Goal: Check status: Check status

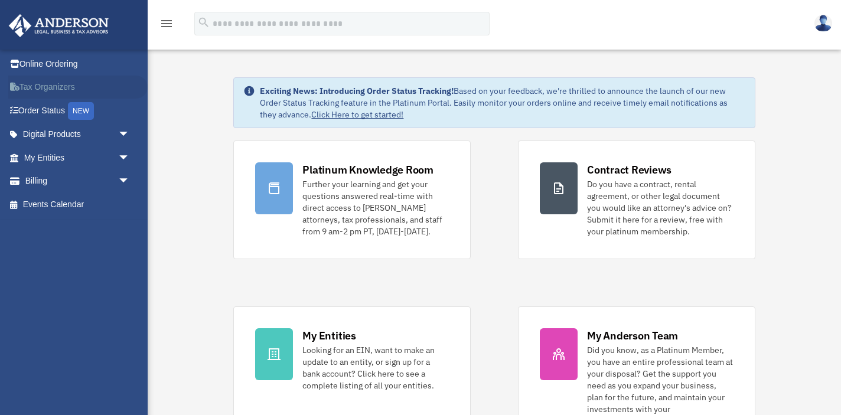
click at [31, 84] on link "Tax Organizers" at bounding box center [77, 88] width 139 height 24
click at [37, 154] on link "My Entities arrow_drop_down" at bounding box center [77, 158] width 139 height 24
click at [124, 154] on span "arrow_drop_down" at bounding box center [130, 158] width 24 height 24
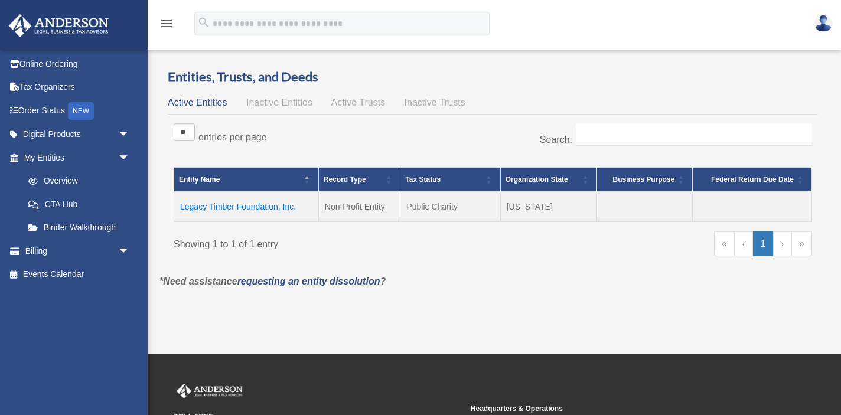
click at [252, 205] on td "Legacy Timber Foundation, Inc." at bounding box center [246, 207] width 145 height 30
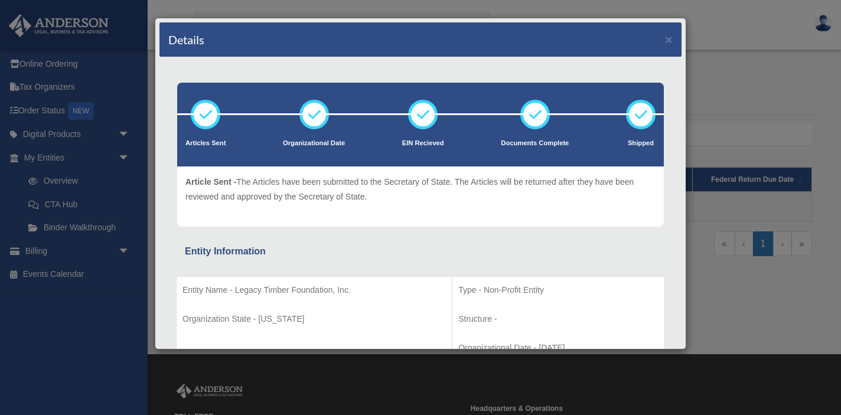
click at [115, 198] on div "Details × Articles Sent Organizational Date" at bounding box center [420, 207] width 841 height 415
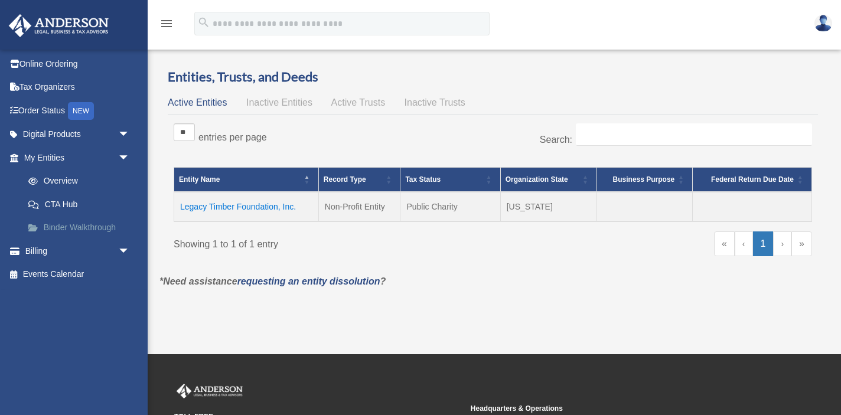
click at [79, 224] on link "Binder Walkthrough" at bounding box center [82, 228] width 131 height 24
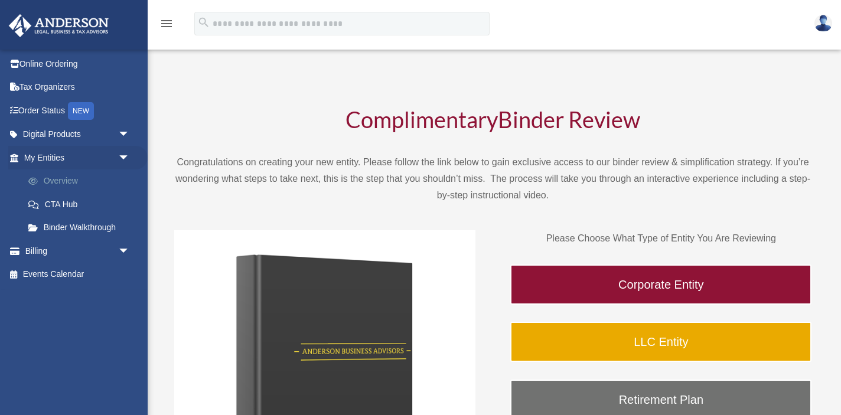
click at [66, 181] on link "Overview" at bounding box center [82, 181] width 131 height 24
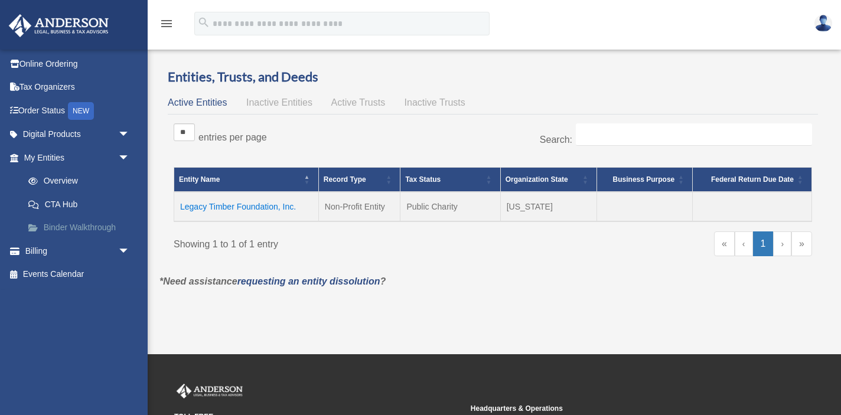
click at [61, 226] on link "Binder Walkthrough" at bounding box center [82, 228] width 131 height 24
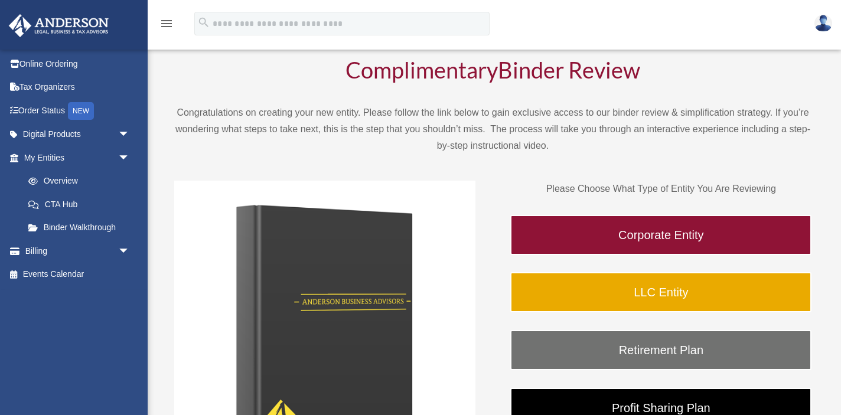
scroll to position [54, 0]
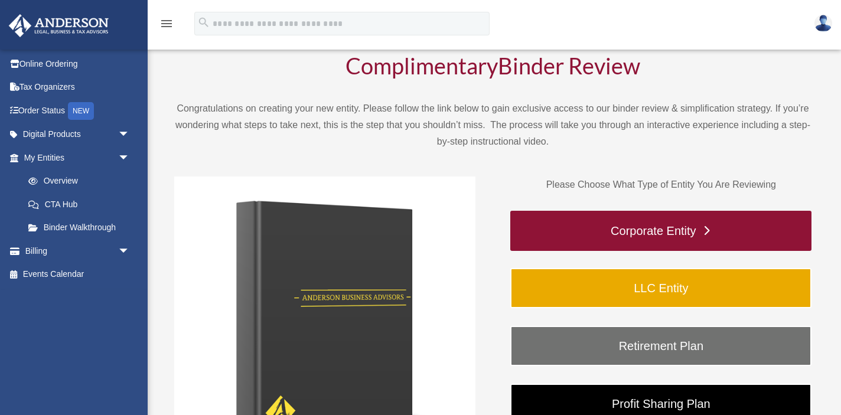
click at [537, 237] on link "Corporate Entity" at bounding box center [660, 231] width 301 height 40
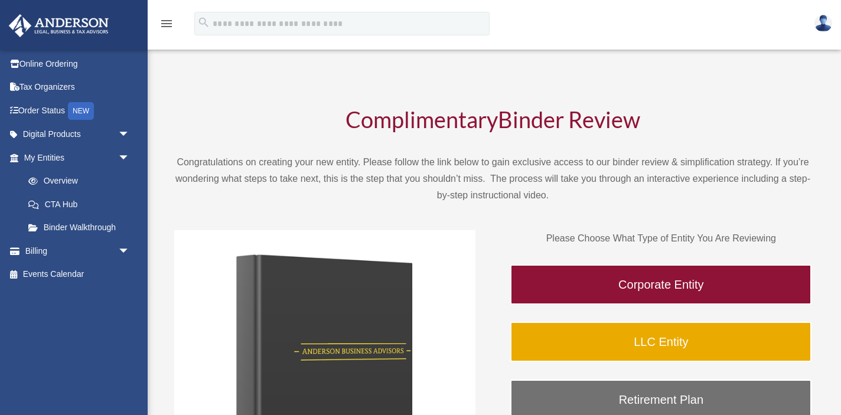
scroll to position [54, 0]
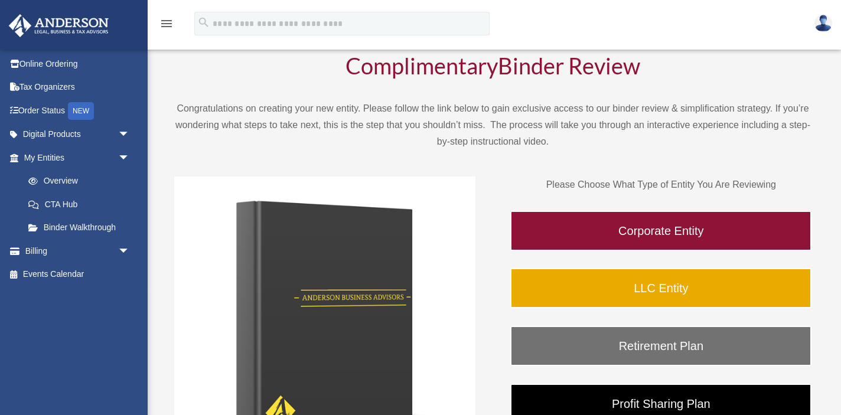
click at [170, 19] on icon "menu" at bounding box center [166, 24] width 14 height 14
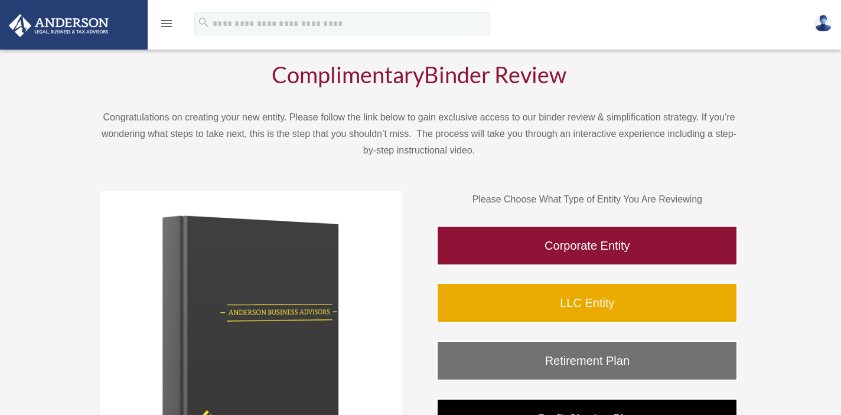
click at [170, 19] on icon "menu" at bounding box center [166, 24] width 14 height 14
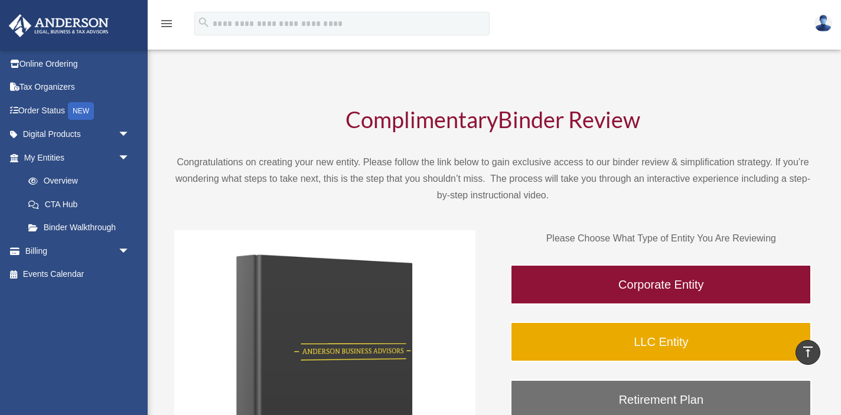
scroll to position [0, 0]
click at [333, 339] on img at bounding box center [324, 380] width 301 height 301
click at [53, 131] on link "Digital Products arrow_drop_down" at bounding box center [77, 135] width 139 height 24
click at [125, 130] on span "arrow_drop_down" at bounding box center [130, 135] width 24 height 24
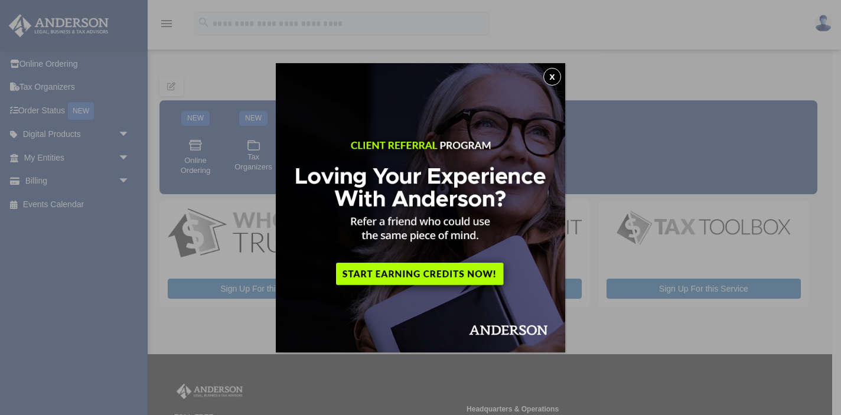
click at [561, 80] on img at bounding box center [420, 207] width 289 height 289
click at [552, 76] on button "x" at bounding box center [552, 77] width 18 height 18
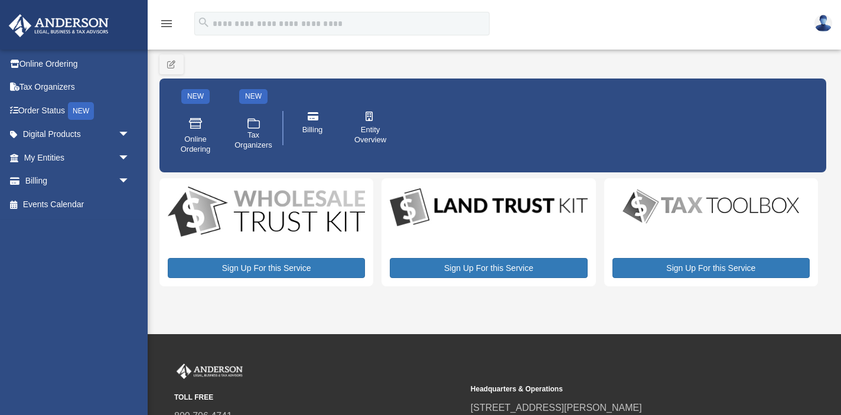
scroll to position [6, 0]
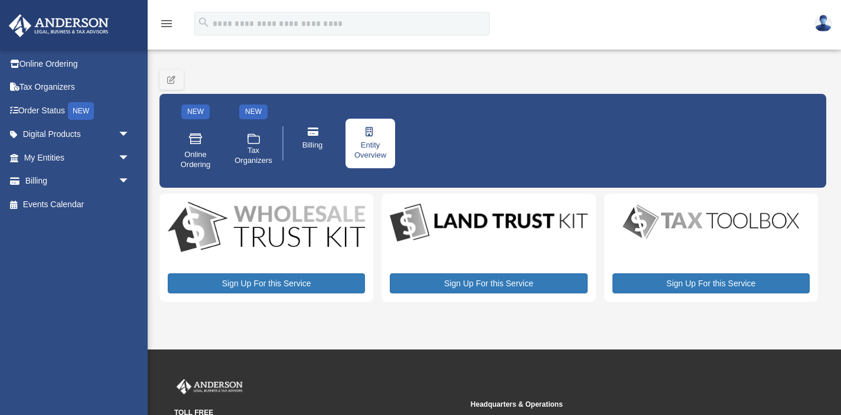
click at [365, 138] on link "Entity Overview" at bounding box center [370, 144] width 50 height 50
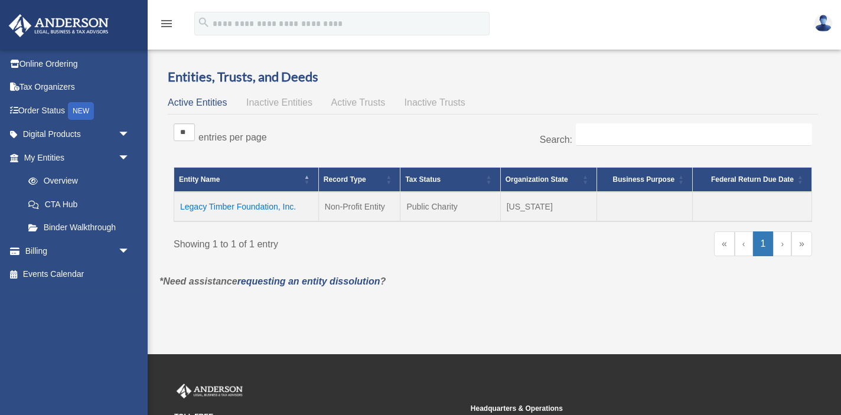
click at [249, 203] on td "Legacy Timber Foundation, Inc." at bounding box center [246, 207] width 145 height 30
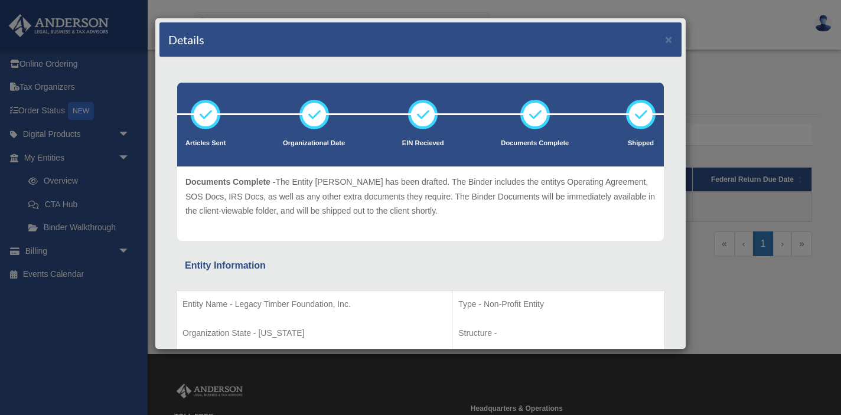
click at [540, 139] on p "Documents Complete" at bounding box center [535, 144] width 68 height 12
click at [527, 113] on icon at bounding box center [534, 114] width 35 height 35
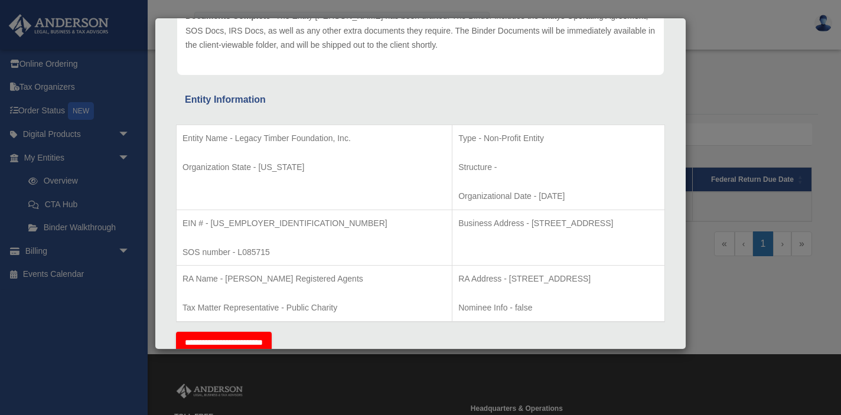
scroll to position [109, 0]
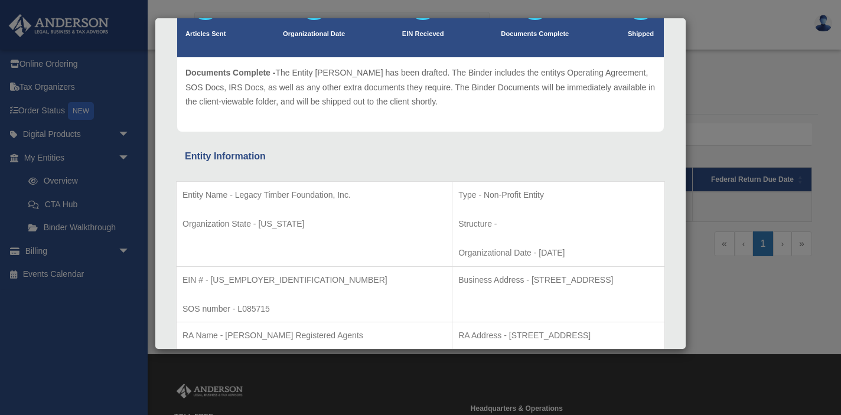
click at [229, 198] on p "Entity Name - Legacy Timber Foundation, Inc." at bounding box center [313, 195] width 263 height 15
click at [229, 224] on p "Organization State - Wisconsin" at bounding box center [313, 224] width 263 height 15
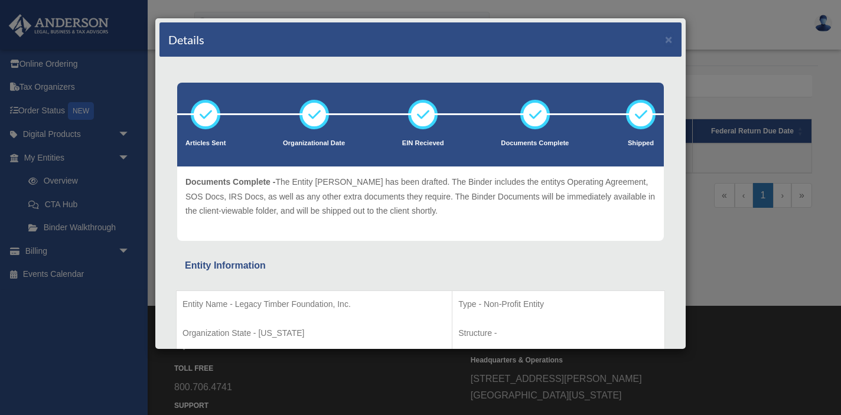
scroll to position [48, 0]
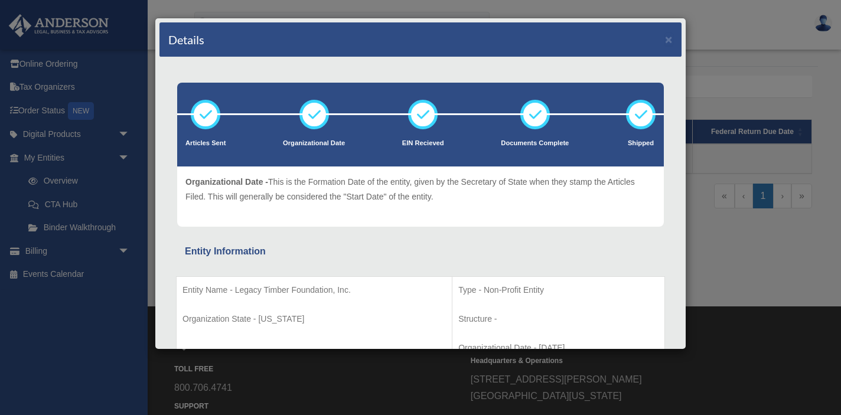
click at [746, 25] on div "Details × Articles Sent Organizational Date" at bounding box center [420, 207] width 841 height 415
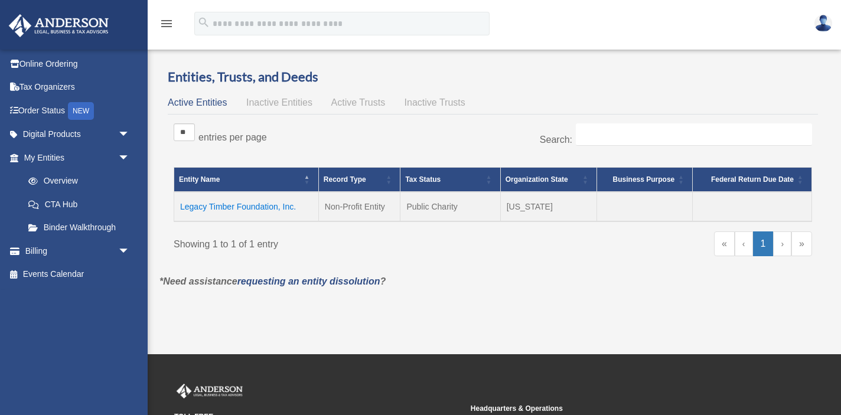
scroll to position [0, 0]
click at [126, 247] on span "arrow_drop_down" at bounding box center [130, 251] width 24 height 24
click at [47, 106] on link "Order Status NEW" at bounding box center [77, 111] width 139 height 24
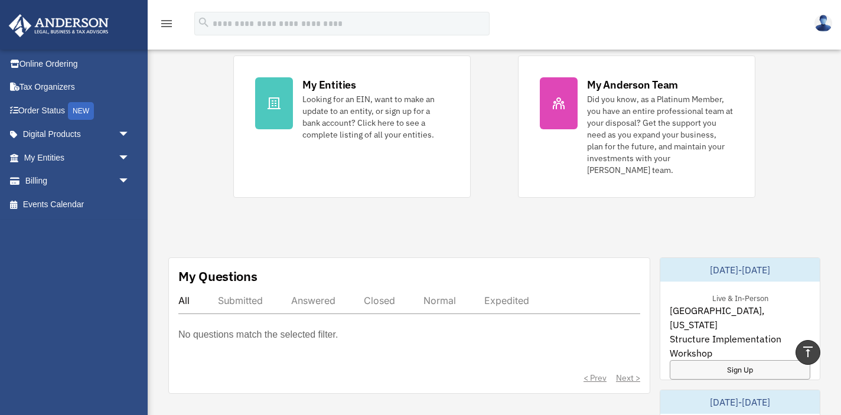
scroll to position [234, 0]
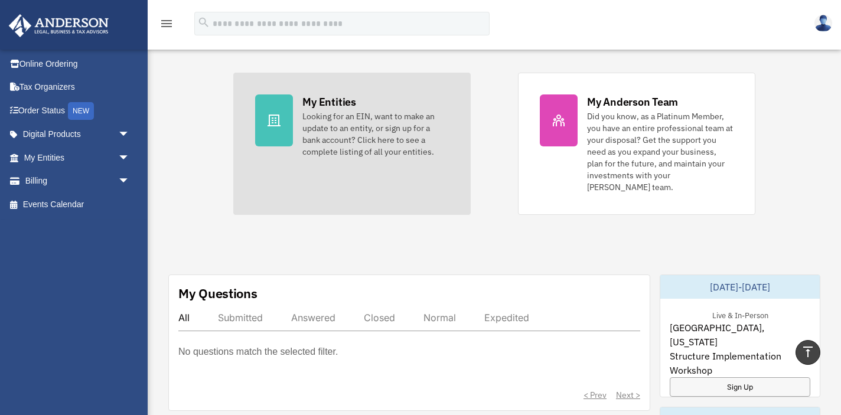
click at [323, 97] on div "My Entities" at bounding box center [328, 101] width 53 height 15
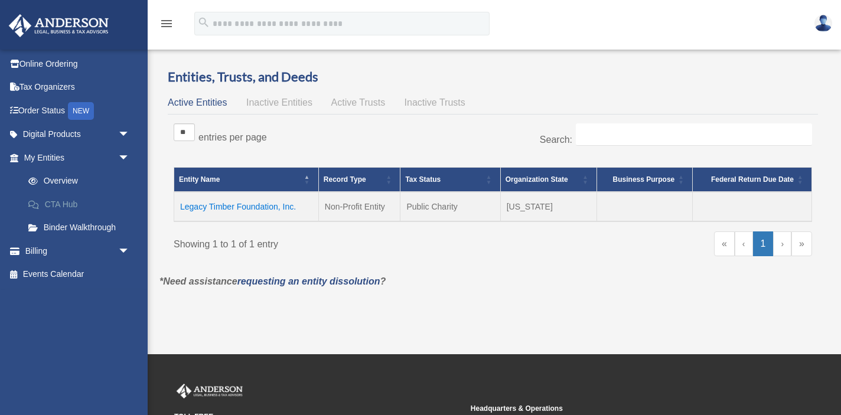
click at [62, 203] on link "CTA Hub" at bounding box center [82, 204] width 131 height 24
click at [58, 173] on link "Overview" at bounding box center [82, 181] width 131 height 24
click at [64, 201] on link "CTA Hub" at bounding box center [82, 204] width 131 height 24
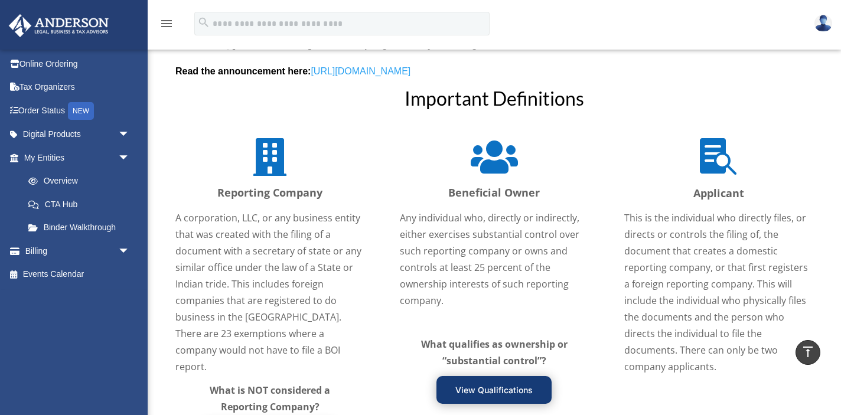
scroll to position [1473, 0]
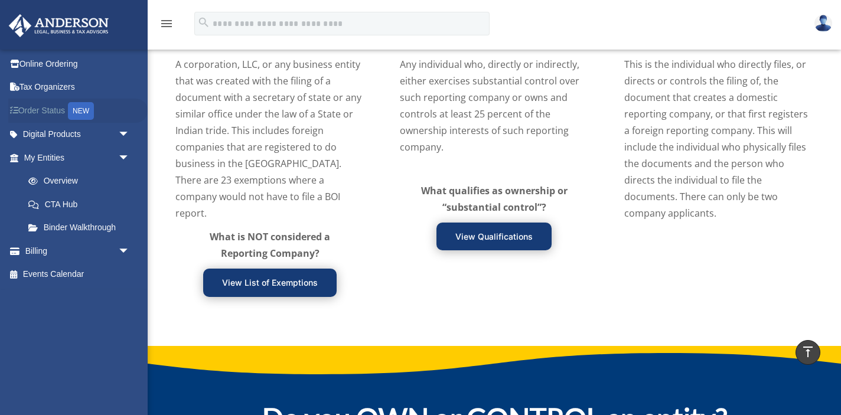
click at [31, 108] on link "Order Status NEW" at bounding box center [77, 111] width 139 height 24
